Goal: Transaction & Acquisition: Purchase product/service

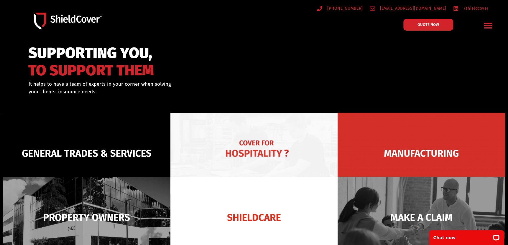
click at [223, 147] on img at bounding box center [253, 153] width 167 height 81
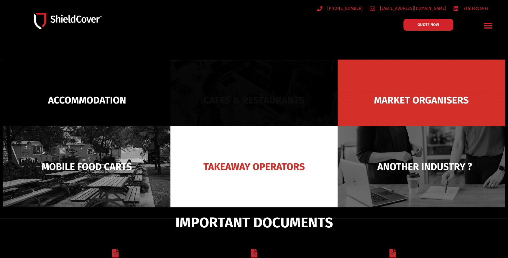
scroll to position [59, 0]
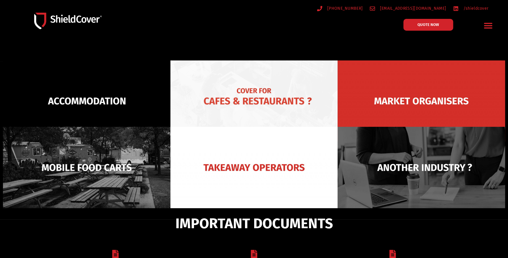
click at [261, 99] on img at bounding box center [253, 100] width 167 height 81
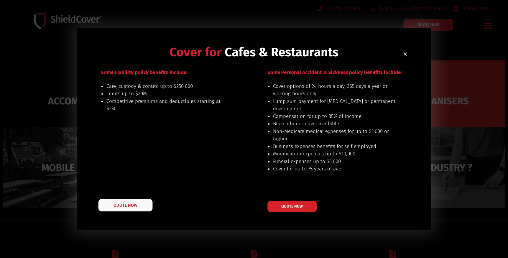
click at [128, 207] on link "QUOTE NOW" at bounding box center [125, 205] width 54 height 12
